Goal: Information Seeking & Learning: Learn about a topic

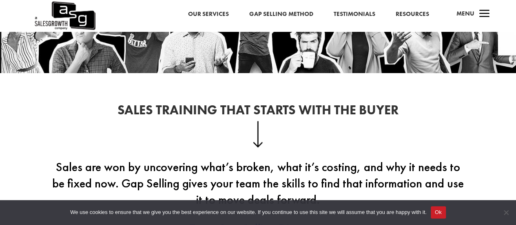
scroll to position [122, 0]
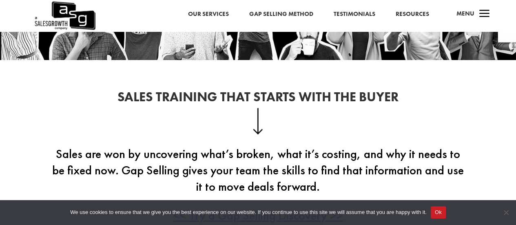
click at [434, 212] on button "Ok" at bounding box center [438, 212] width 15 height 12
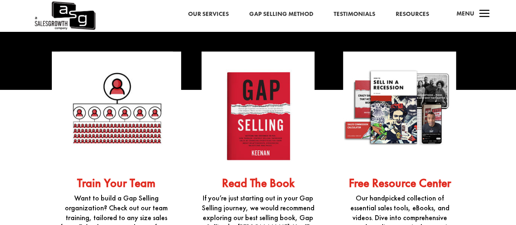
scroll to position [1958, 0]
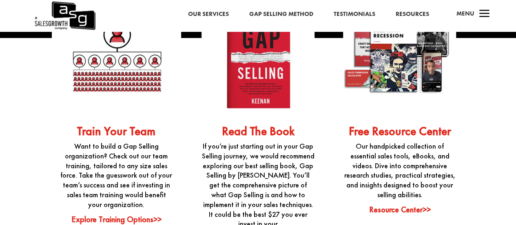
click at [147, 214] on link "Explore Training Options>>" at bounding box center [116, 219] width 90 height 11
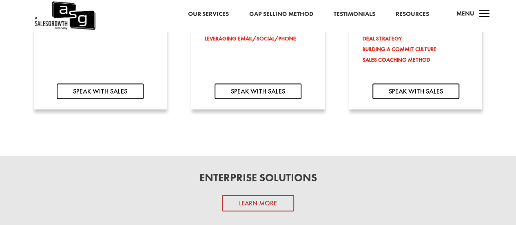
scroll to position [897, 0]
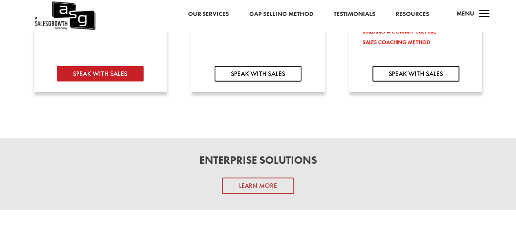
click at [102, 74] on link "SPEAK WITH SALES" at bounding box center [100, 73] width 87 height 15
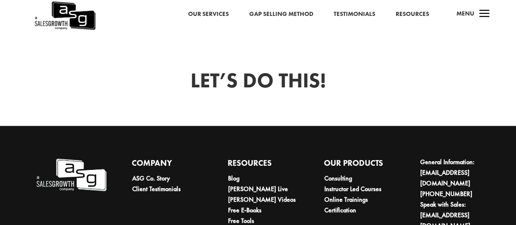
scroll to position [579, 0]
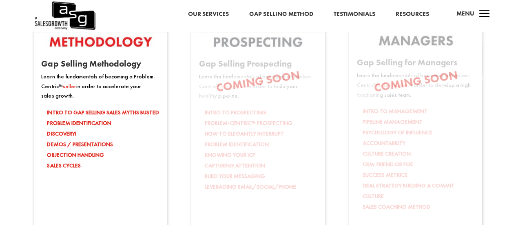
scroll to position [1304, 0]
